Goal: Transaction & Acquisition: Subscribe to service/newsletter

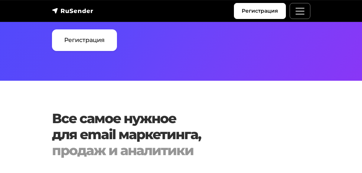
scroll to position [570, 0]
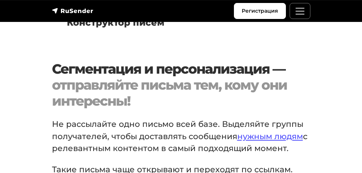
scroll to position [855, 0]
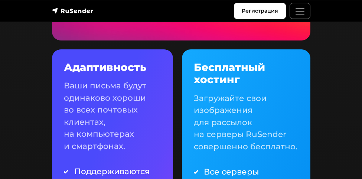
scroll to position [855, 0]
